Goal: Task Accomplishment & Management: Use online tool/utility

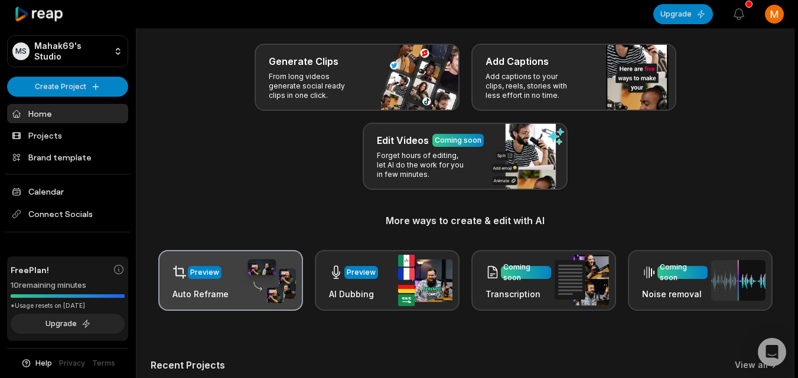
scroll to position [53, 0]
click at [235, 295] on div "Preview Auto Reframe" at bounding box center [230, 280] width 145 height 61
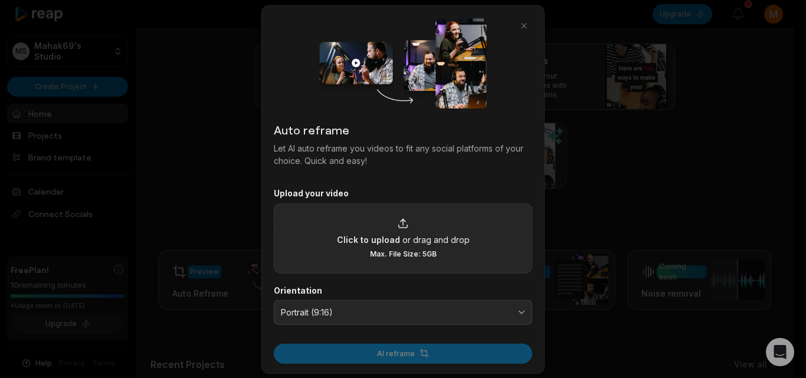
click at [430, 218] on div "Click to upload or drag and drop Max. File Size: 5GB" at bounding box center [403, 238] width 133 height 41
click at [0, 0] on input "Click to upload or drag and drop Max. File Size: 5GB" at bounding box center [0, 0] width 0 height 0
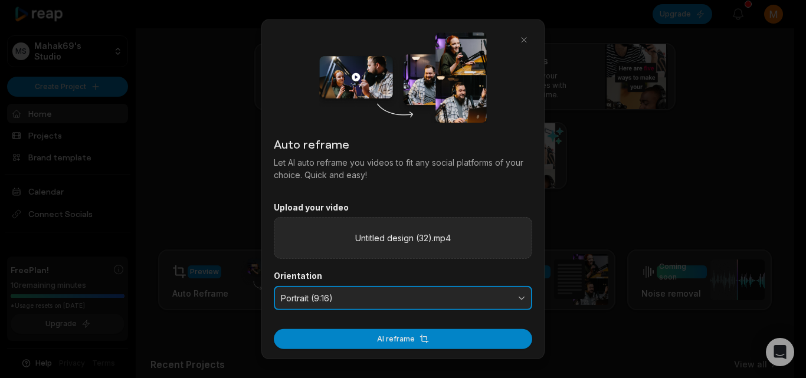
click at [401, 293] on span "Portrait (9:16)" at bounding box center [395, 298] width 228 height 11
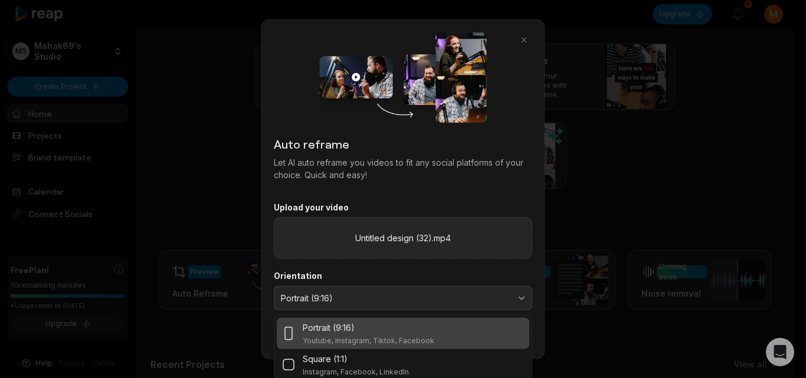
click at [370, 326] on div "Portrait (9:16)" at bounding box center [369, 328] width 132 height 12
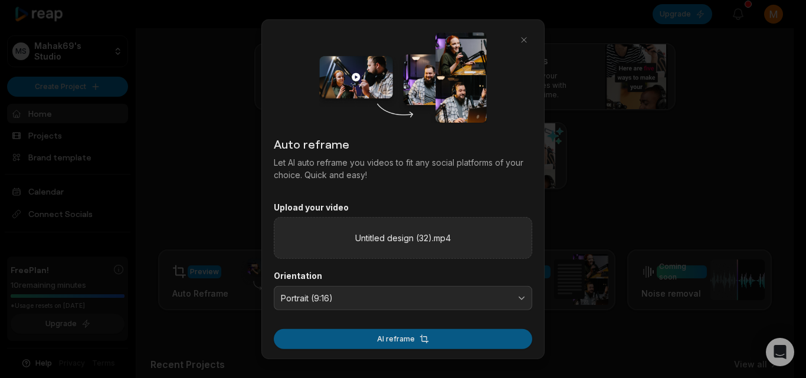
click at [392, 341] on button "AI reframe" at bounding box center [403, 339] width 259 height 20
click at [419, 335] on button "AI reframe" at bounding box center [403, 339] width 259 height 20
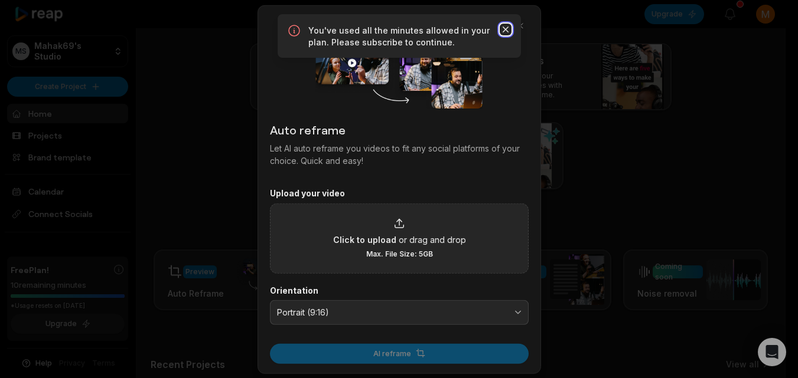
click at [509, 28] on icon "button" at bounding box center [505, 30] width 12 height 12
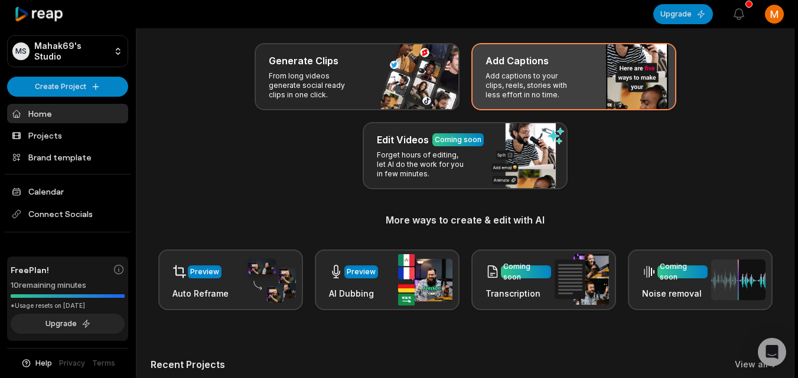
scroll to position [0, 0]
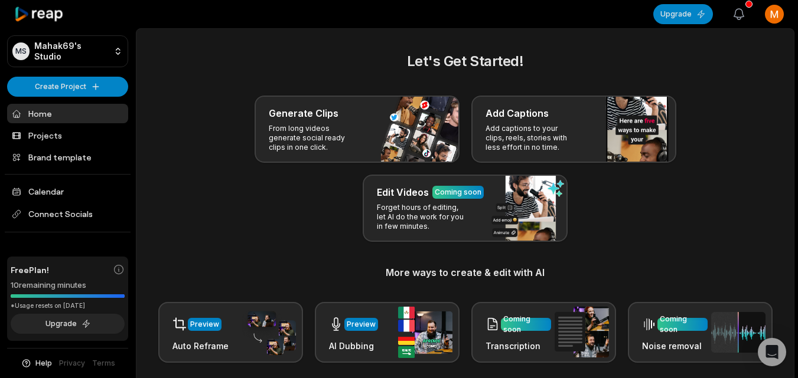
click at [734, 14] on icon "button" at bounding box center [739, 14] width 14 height 14
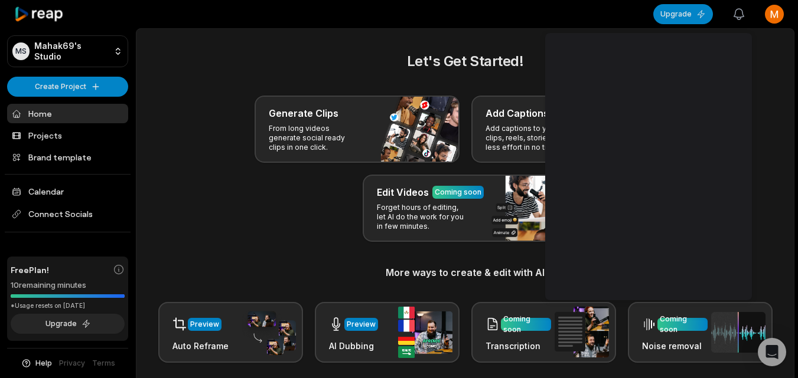
click at [734, 14] on icon "button" at bounding box center [739, 14] width 14 height 14
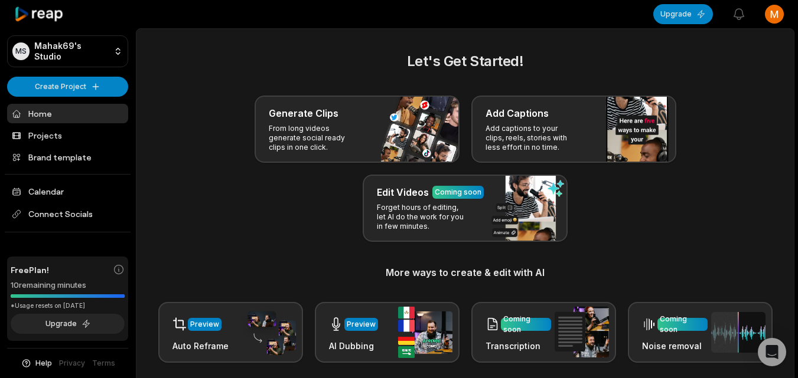
click at [90, 289] on div "10 remaining minutes" at bounding box center [68, 286] width 114 height 12
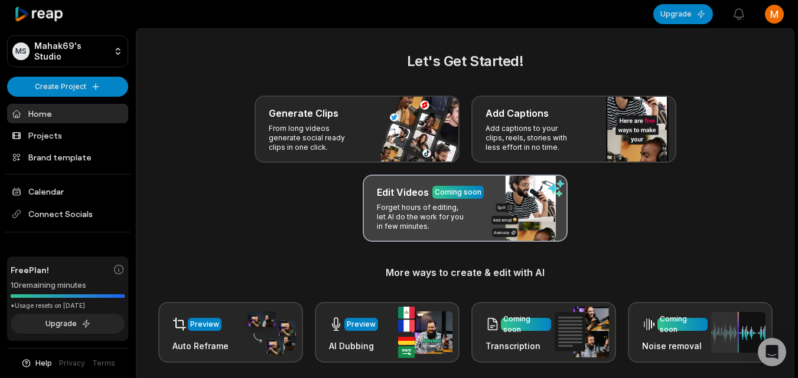
click at [443, 203] on div "Edit Videos Coming soon Forget hours of editing, let AI do the work for you in …" at bounding box center [465, 208] width 205 height 67
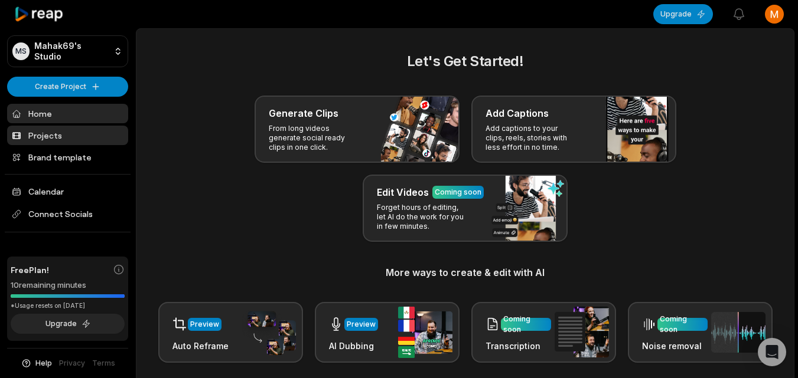
click at [84, 129] on link "Projects" at bounding box center [67, 135] width 121 height 19
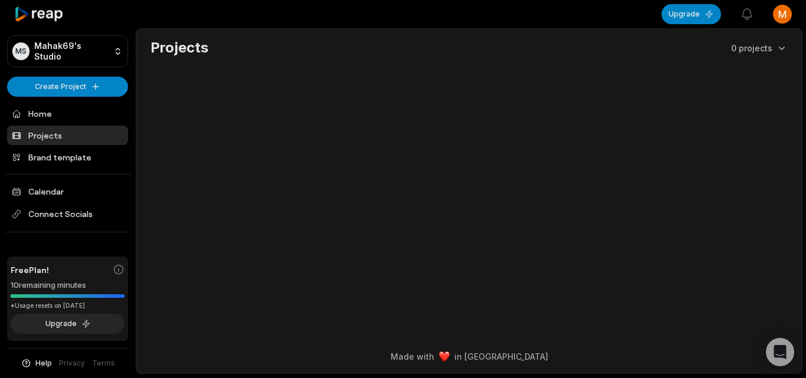
click at [66, 271] on div "Free Plan!" at bounding box center [68, 270] width 114 height 12
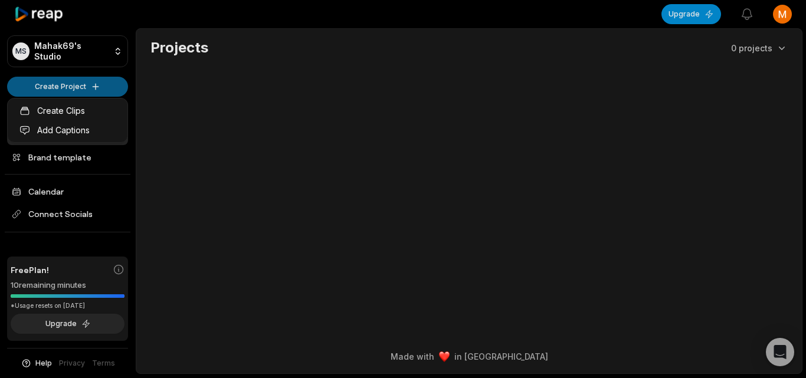
click at [89, 83] on html "MS Mahak69's Studio Create Project Home Projects Brand template Calendar Connec…" at bounding box center [403, 189] width 806 height 378
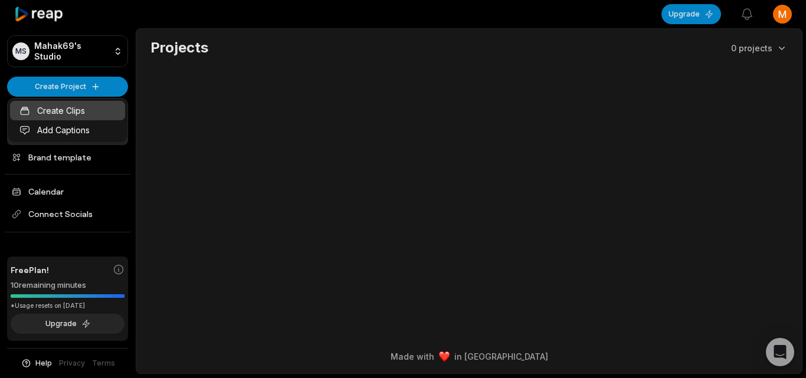
click at [79, 113] on link "Create Clips" at bounding box center [67, 110] width 115 height 19
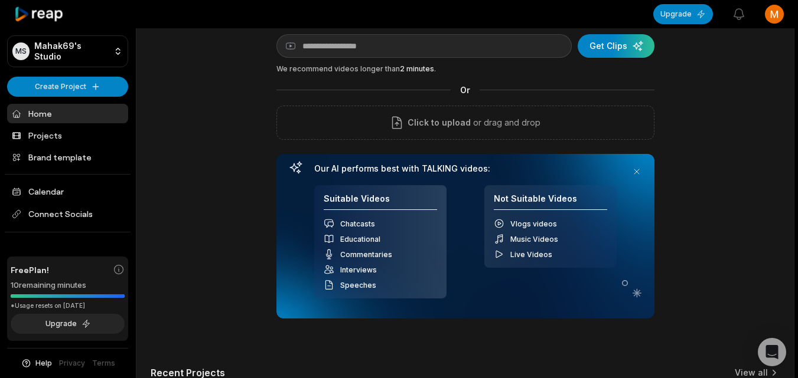
scroll to position [46, 0]
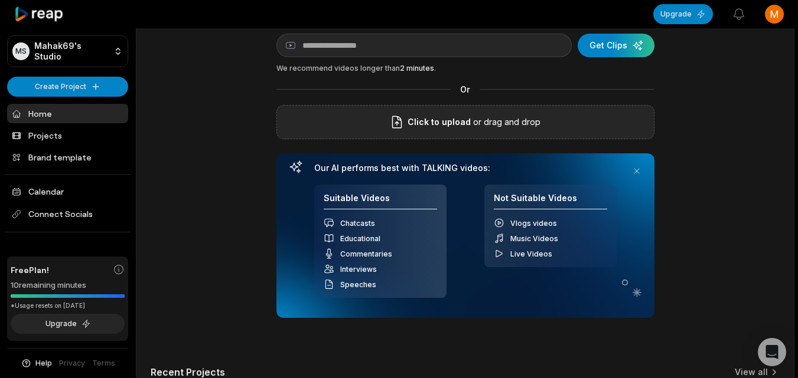
click at [489, 119] on p "or drag and drop" at bounding box center [506, 122] width 70 height 14
click at [641, 171] on button at bounding box center [636, 171] width 17 height 17
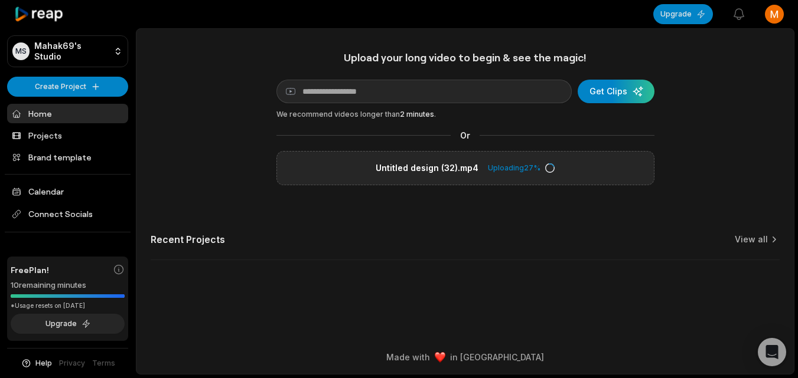
scroll to position [0, 0]
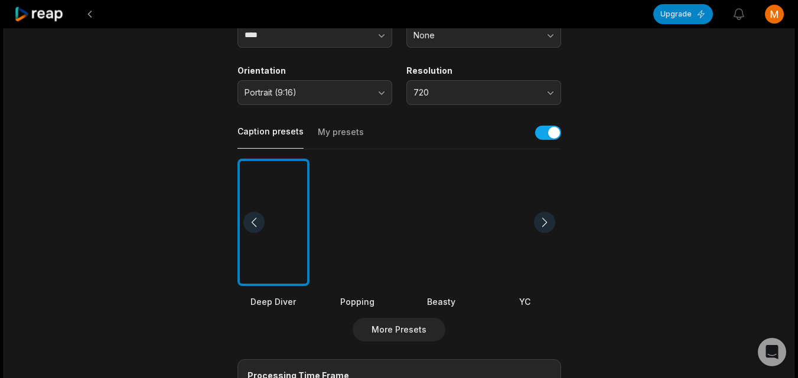
scroll to position [185, 0]
click at [554, 132] on button "button" at bounding box center [548, 132] width 26 height 14
click at [538, 134] on button "button" at bounding box center [548, 132] width 26 height 14
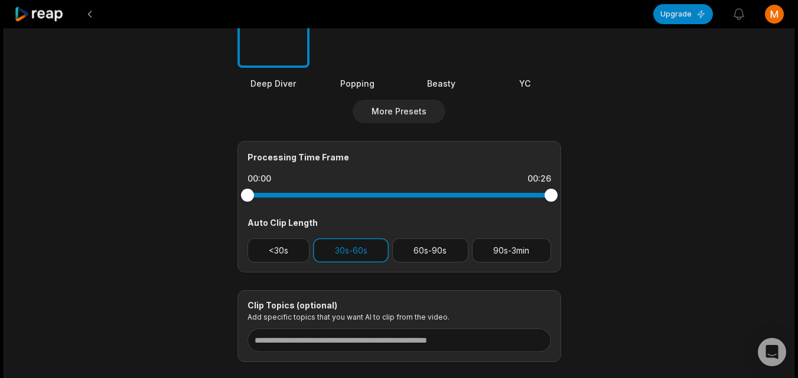
scroll to position [472, 0]
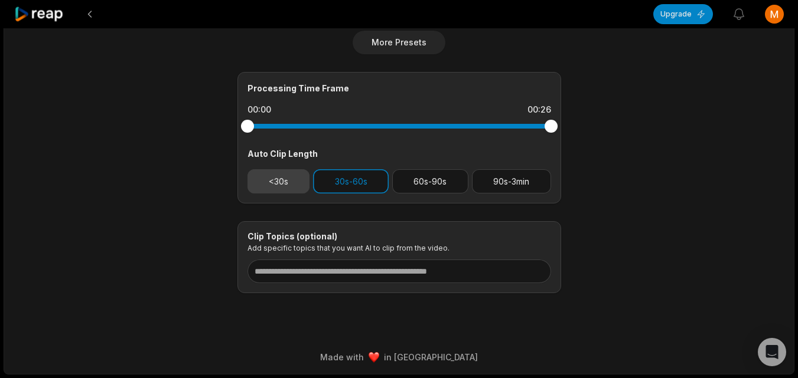
click at [290, 182] on button "<30s" at bounding box center [278, 181] width 63 height 24
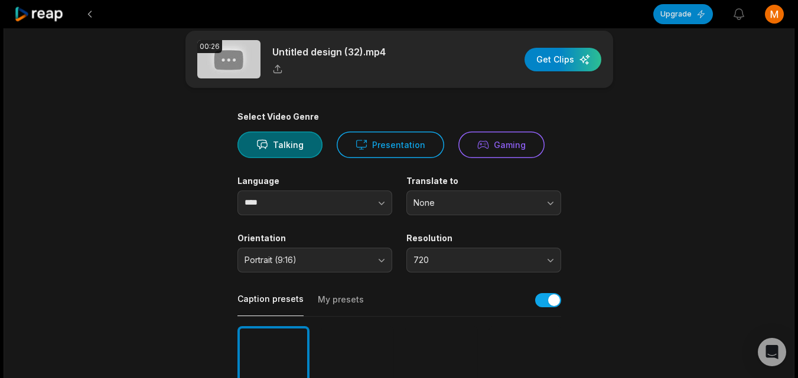
scroll to position [0, 0]
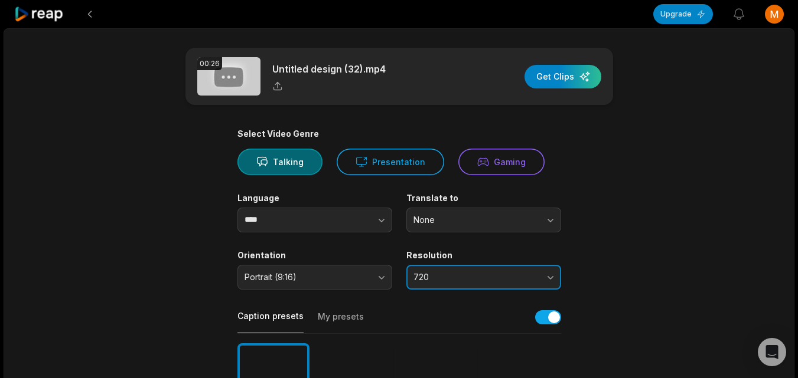
click at [430, 273] on span "720" at bounding box center [475, 277] width 124 height 11
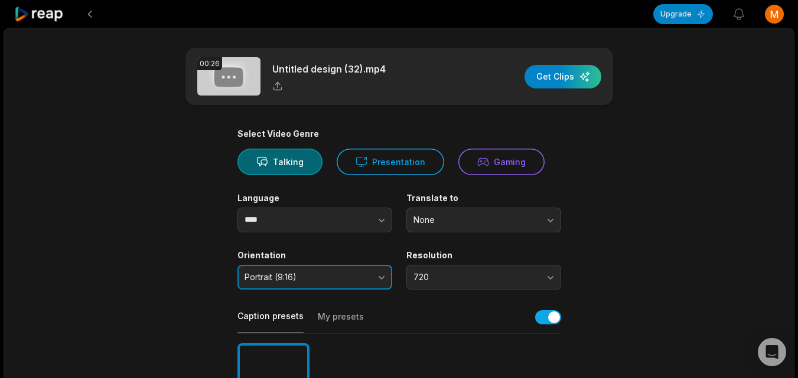
click at [367, 273] on span "Portrait (9:16)" at bounding box center [306, 277] width 124 height 11
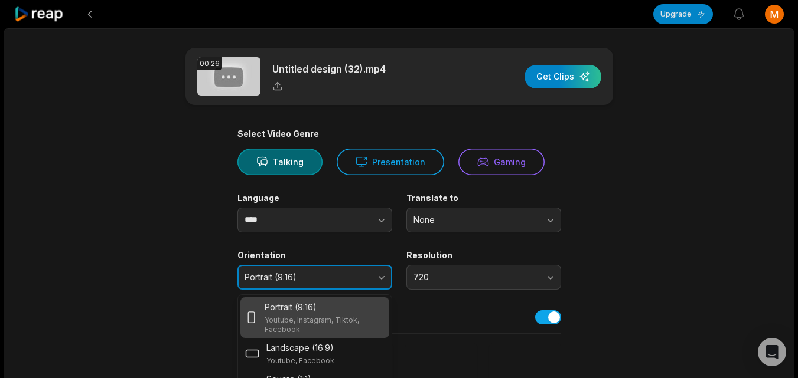
click at [367, 273] on span "Portrait (9:16)" at bounding box center [306, 277] width 124 height 11
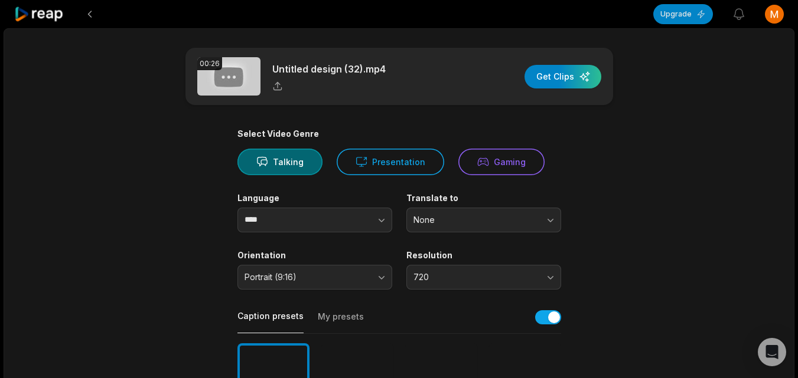
drag, startPoint x: 499, startPoint y: 198, endPoint x: 495, endPoint y: 214, distance: 16.1
click at [495, 214] on div "Translate to None" at bounding box center [483, 213] width 155 height 40
click at [495, 214] on button "None" at bounding box center [483, 220] width 155 height 25
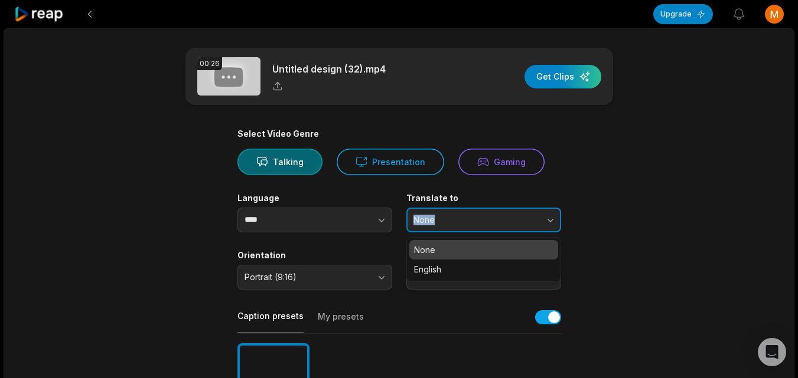
click at [495, 214] on button "None" at bounding box center [483, 220] width 155 height 25
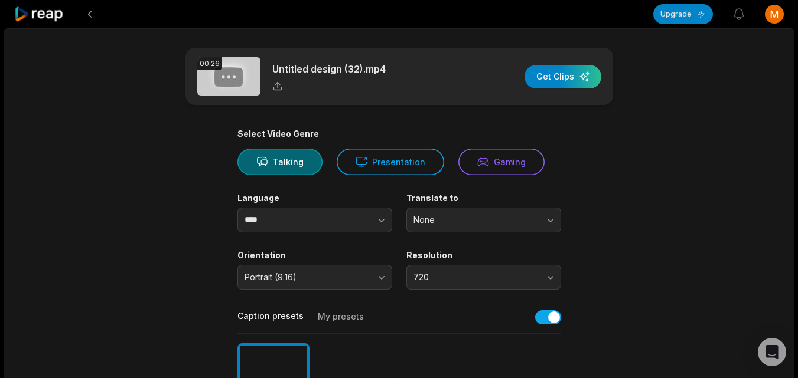
click at [394, 201] on div "Language **** Translate to None" at bounding box center [399, 213] width 324 height 40
click at [567, 77] on div "button" at bounding box center [562, 77] width 77 height 24
